Goal: Transaction & Acquisition: Purchase product/service

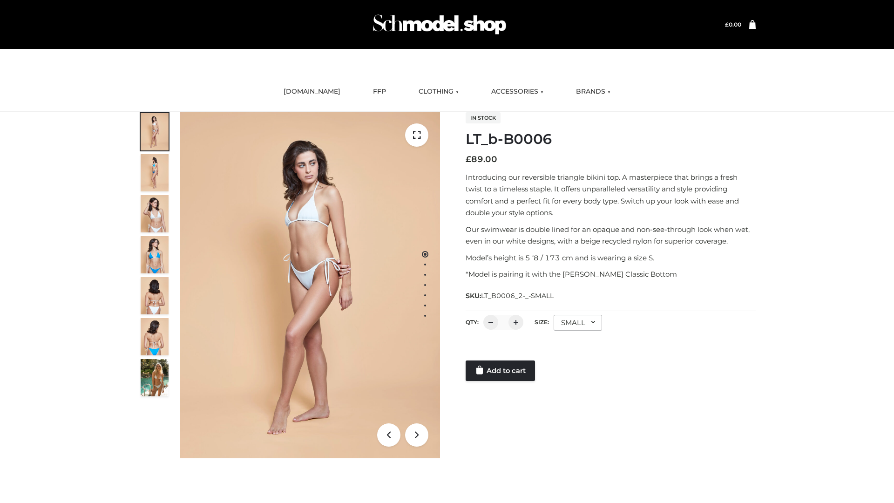
click at [501, 371] on link "Add to cart" at bounding box center [500, 370] width 69 height 20
